Goal: Check status: Check status

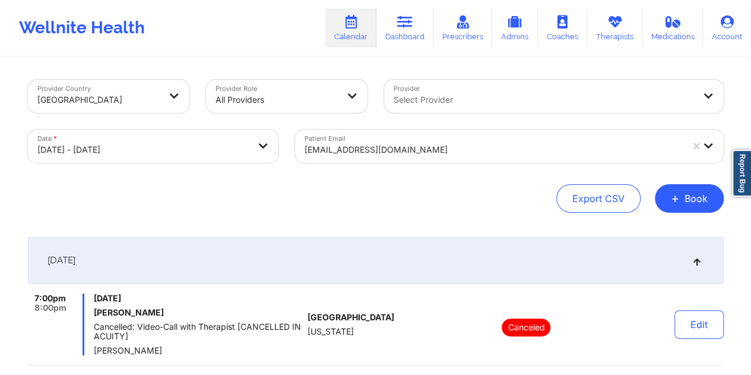
select select "2025-8"
select select "2025-9"
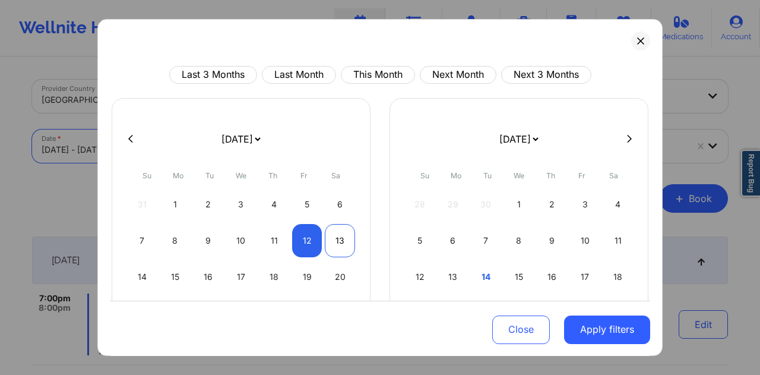
click at [335, 239] on div "13" at bounding box center [340, 240] width 30 height 33
select select "2025-8"
select select "2025-9"
click at [337, 239] on div "13" at bounding box center [340, 240] width 30 height 33
select select "2025-8"
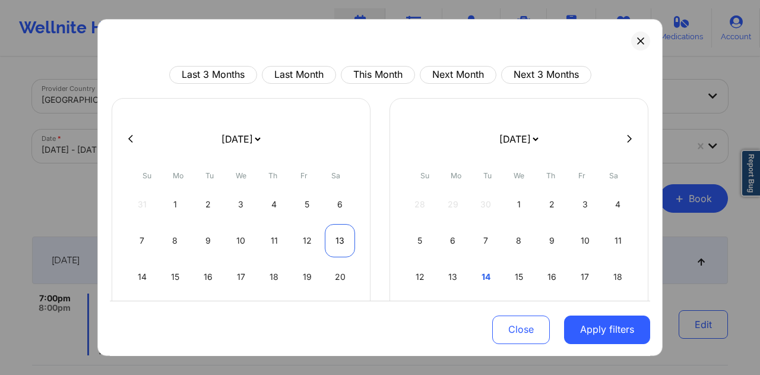
select select "2025-9"
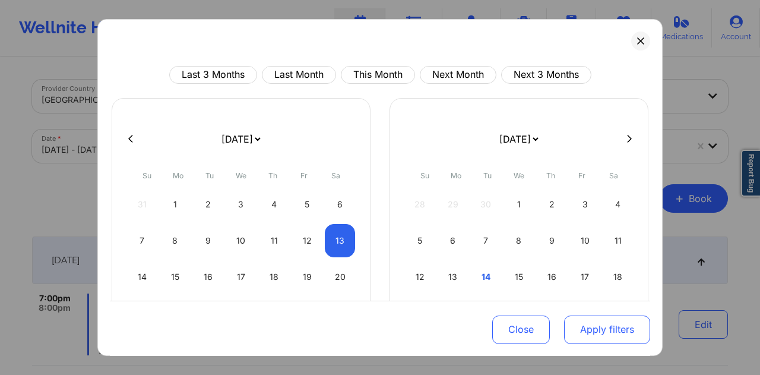
click at [609, 324] on button "Apply filters" at bounding box center [607, 329] width 86 height 29
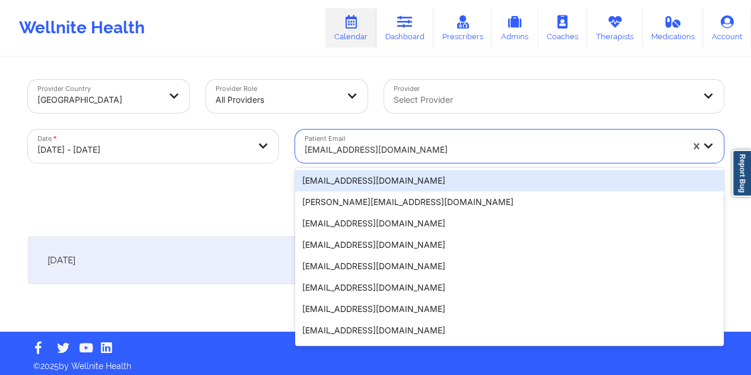
click at [379, 145] on div at bounding box center [494, 150] width 378 height 14
paste input "[EMAIL_ADDRESS][DOMAIN_NAME]"
type input "[EMAIL_ADDRESS][DOMAIN_NAME]"
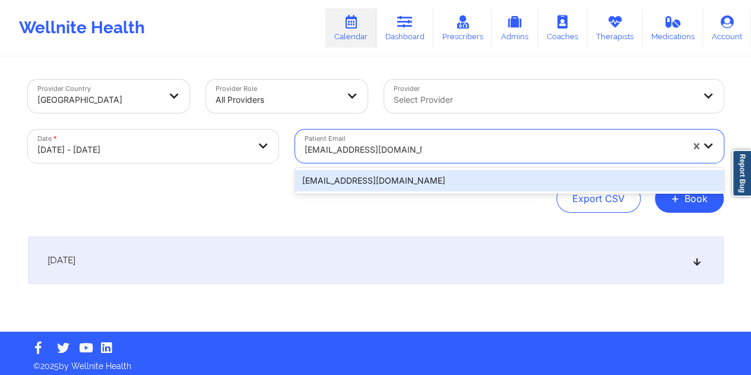
click at [362, 185] on div "[EMAIL_ADDRESS][DOMAIN_NAME]" at bounding box center [509, 180] width 429 height 21
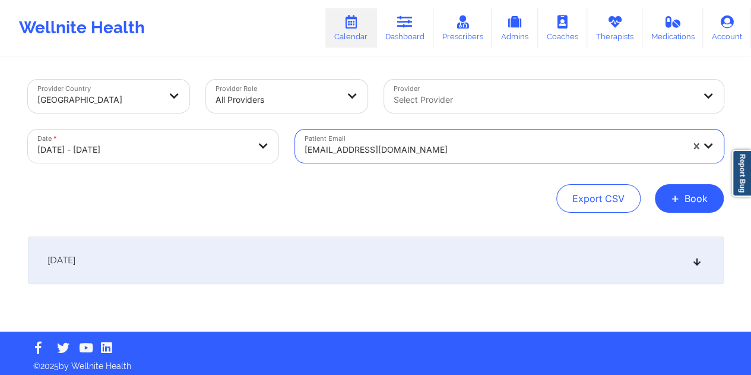
click at [379, 267] on div "[DATE]" at bounding box center [376, 260] width 696 height 48
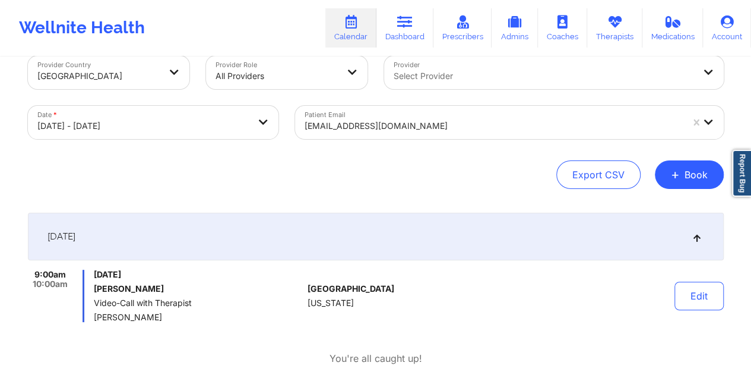
scroll to position [59, 0]
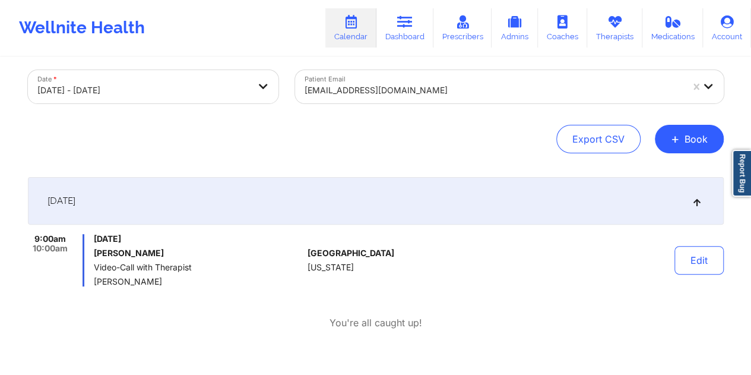
click at [398, 86] on div at bounding box center [494, 90] width 378 height 14
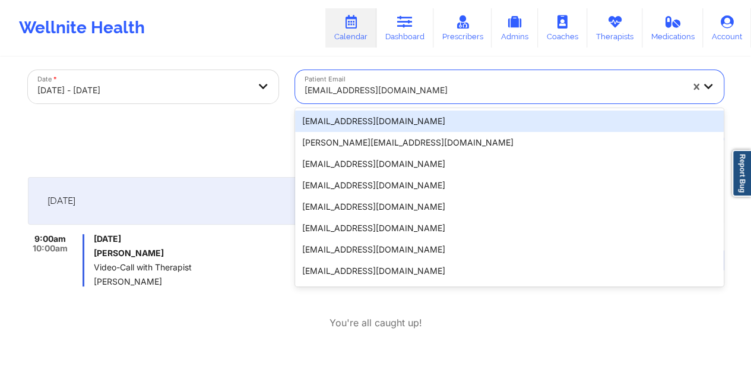
paste input "[EMAIL_ADDRESS][DOMAIN_NAME]"
type input "[EMAIL_ADDRESS][DOMAIN_NAME]"
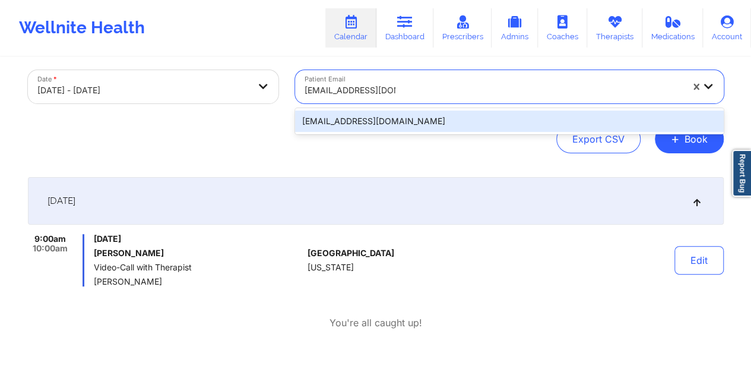
click at [368, 122] on div "[EMAIL_ADDRESS][DOMAIN_NAME]" at bounding box center [509, 120] width 429 height 21
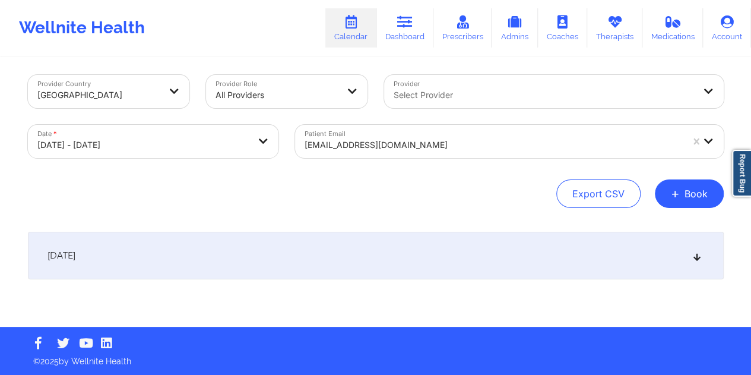
click at [349, 258] on div "[DATE]" at bounding box center [376, 256] width 696 height 48
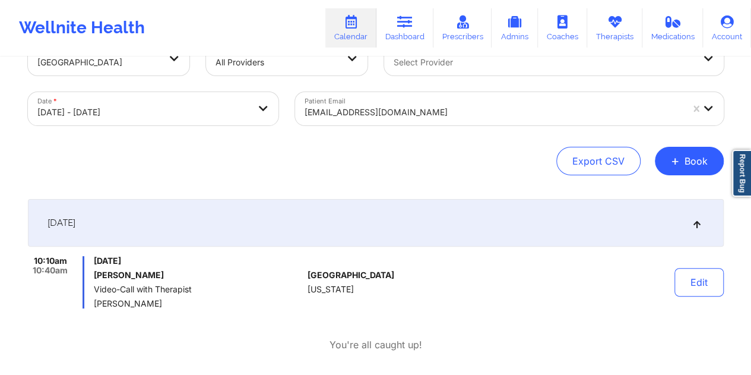
scroll to position [64, 0]
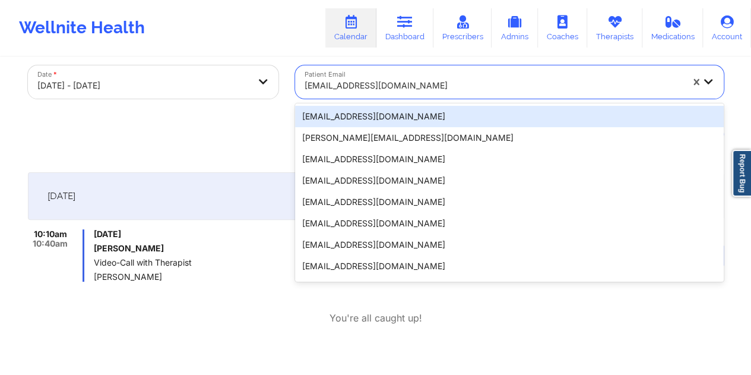
click at [385, 80] on div at bounding box center [494, 85] width 378 height 14
paste input "[EMAIL_ADDRESS][DOMAIN_NAME]"
type input "[EMAIL_ADDRESS][DOMAIN_NAME]"
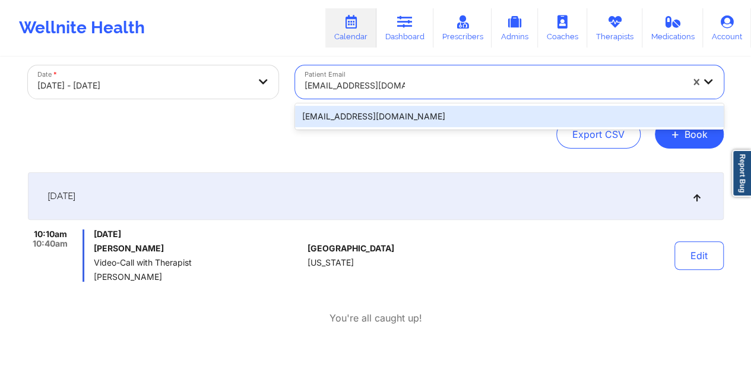
click at [355, 118] on div "[EMAIL_ADDRESS][DOMAIN_NAME]" at bounding box center [509, 116] width 429 height 21
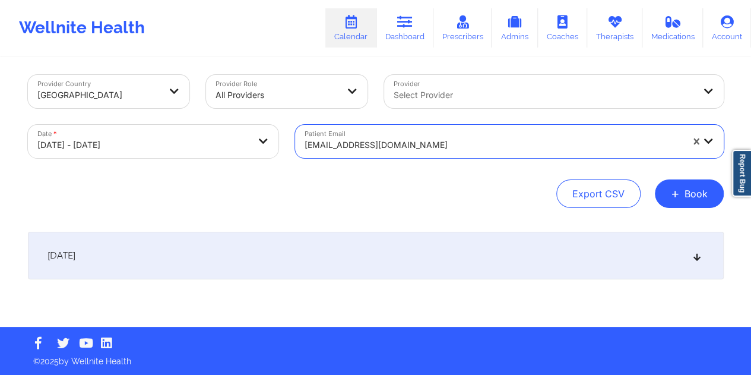
click at [343, 263] on div "[DATE]" at bounding box center [376, 256] width 696 height 48
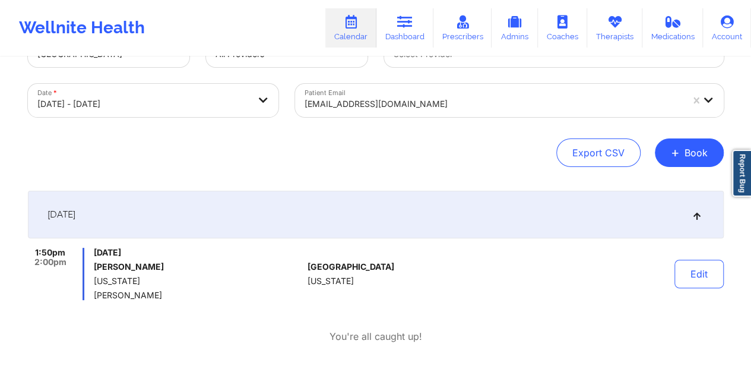
scroll to position [64, 0]
